Goal: Information Seeking & Learning: Learn about a topic

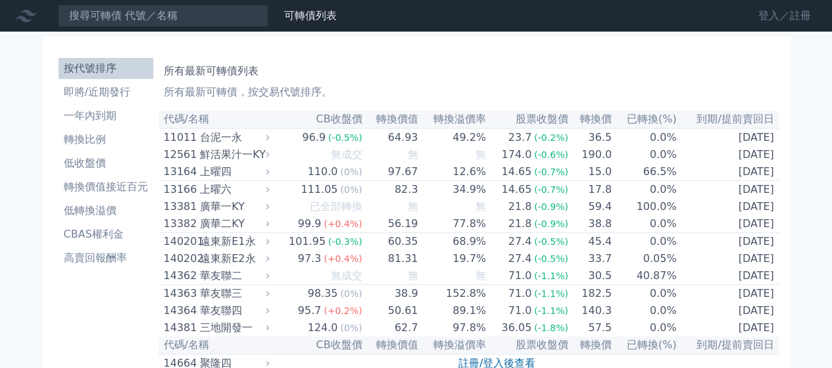
click at [775, 14] on link "登入／註冊" at bounding box center [785, 15] width 74 height 21
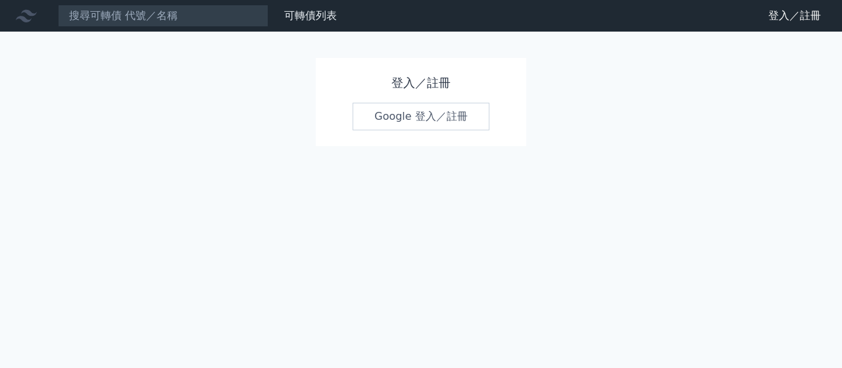
click at [447, 124] on link "Google 登入／註冊" at bounding box center [421, 117] width 137 height 28
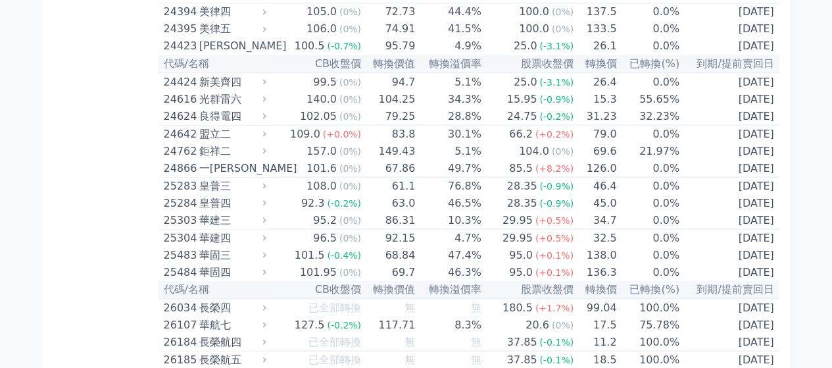
scroll to position [7866, 0]
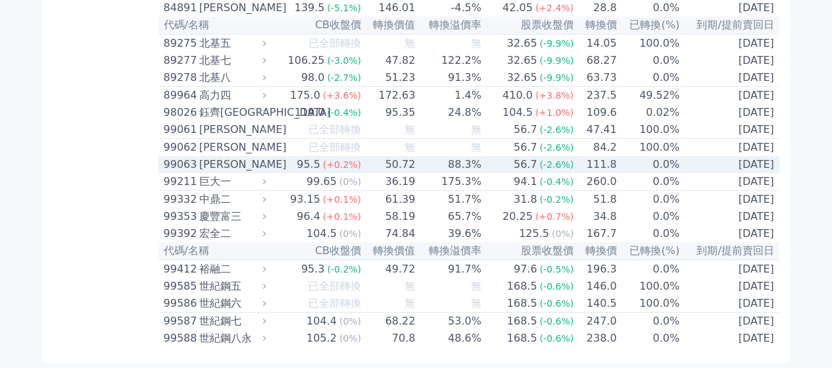
click at [207, 157] on div "[PERSON_NAME]" at bounding box center [231, 165] width 64 height 16
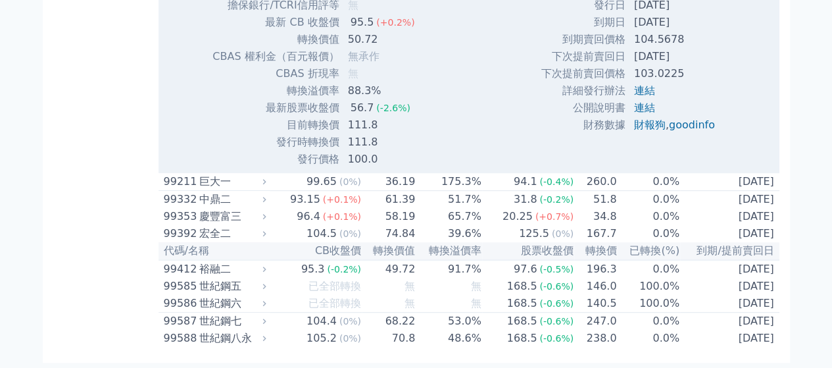
scroll to position [8130, 0]
drag, startPoint x: 561, startPoint y: 191, endPoint x: 706, endPoint y: 214, distance: 147.1
click at [687, 134] on tbody "發行總額(百萬) 700 最新餘額(百萬) 700 轉換比例 0.0% 發行日 [DATE] 到期日 [DATE] 到期賣回價格 104.5678 連結" at bounding box center [633, 39] width 185 height 188
click at [730, 168] on div "發行總額(百萬) 700 最新餘額(百萬) 700 轉換比例 0.0% 發行日 [DATE] 到期日 [DATE] 104.5678 ," at bounding box center [633, 56] width 216 height 222
